Goal: Task Accomplishment & Management: Complete application form

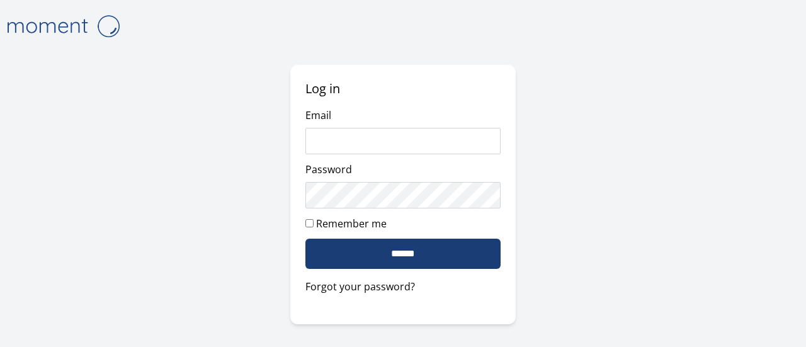
type input "**********"
click at [430, 253] on input "******" at bounding box center [402, 254] width 195 height 30
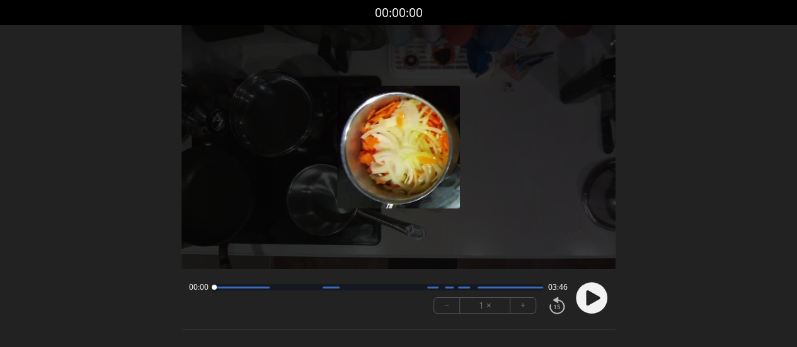
click at [546, 237] on div at bounding box center [398, 147] width 434 height 244
click at [591, 297] on icon at bounding box center [593, 297] width 14 height 15
